Goal: Task Accomplishment & Management: Use online tool/utility

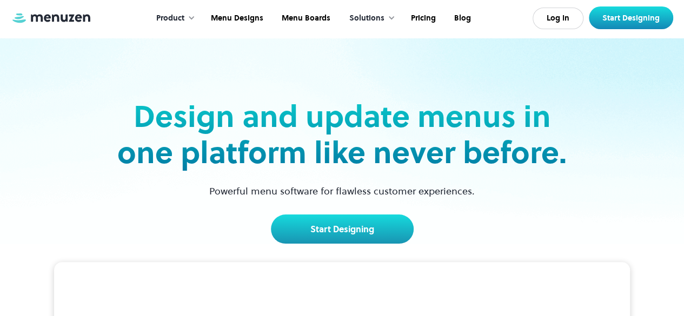
click at [496, 25] on div "Product Overview Design your menu Manage your menu Market your menu Menu Design…" at bounding box center [342, 18] width 662 height 36
click at [628, 23] on link "Start Designing" at bounding box center [631, 17] width 84 height 23
click at [215, 17] on link "Menu Designs" at bounding box center [236, 19] width 71 height 34
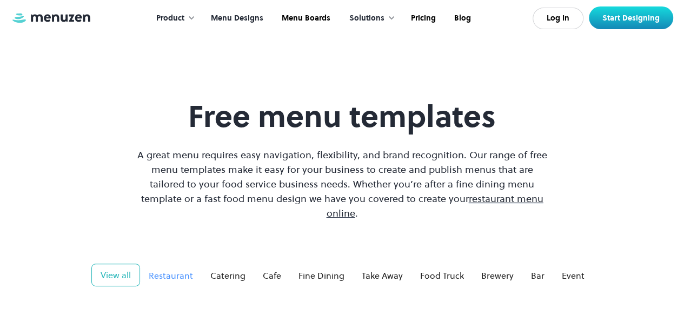
click at [183, 269] on div "Restaurant" at bounding box center [171, 275] width 44 height 13
click at [183, 269] on div "Restaurant" at bounding box center [170, 275] width 44 height 13
click at [176, 269] on div "Restaurant" at bounding box center [170, 275] width 44 height 13
click at [185, 269] on div "Restaurant" at bounding box center [170, 275] width 44 height 13
click at [87, 194] on div "Free menu templates A great menu requires easy navigation, flexibility, and bra…" at bounding box center [342, 159] width 684 height 122
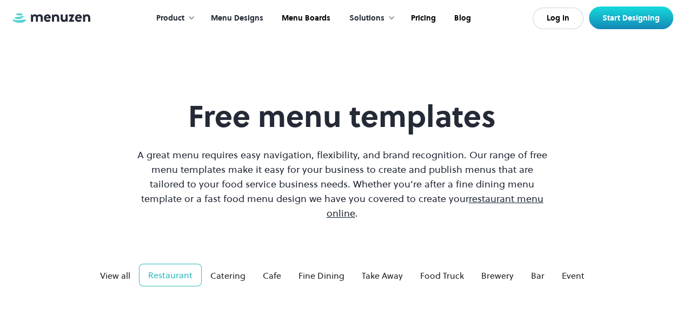
click at [478, 202] on span "restaurant menu online" at bounding box center [434, 206] width 217 height 28
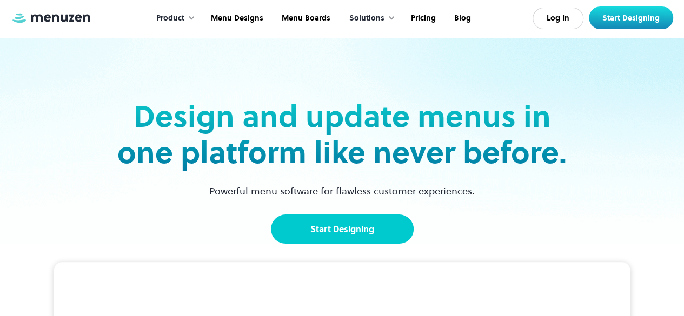
click at [375, 230] on link "Start Designing" at bounding box center [342, 229] width 143 height 29
